Goal: Transaction & Acquisition: Purchase product/service

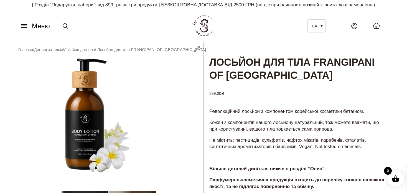
click at [26, 26] on icon at bounding box center [24, 26] width 6 height 0
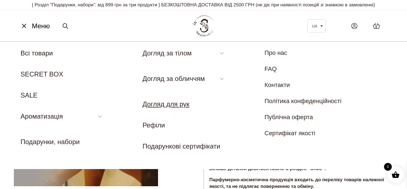
click at [170, 103] on link "Догляд для рук" at bounding box center [166, 103] width 47 height 7
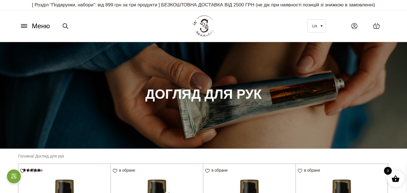
click at [26, 26] on icon at bounding box center [24, 26] width 9 height 6
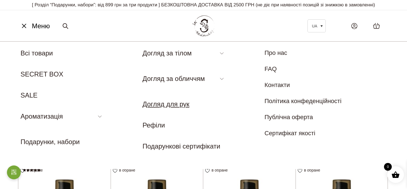
click at [175, 106] on link "Догляд для рук" at bounding box center [166, 103] width 47 height 7
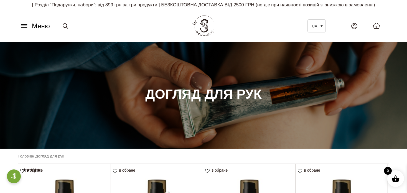
click at [63, 25] on icon at bounding box center [65, 26] width 5 height 5
click at [78, 24] on input "Шукати:" at bounding box center [89, 26] width 58 height 12
type input "**********"
click at [118, 20] on button "Шукати" at bounding box center [131, 26] width 26 height 12
